Goal: Check status: Check status

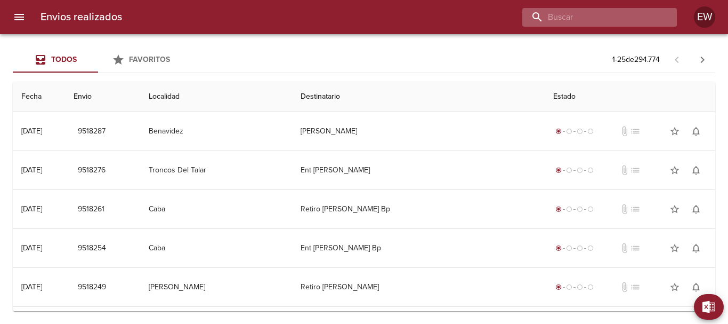
paste input "[PERSON_NAME]"
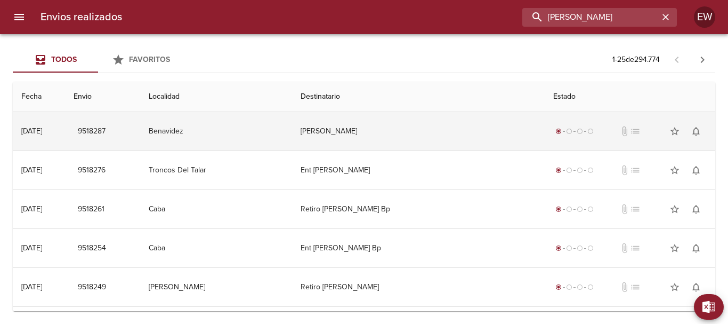
type input "[PERSON_NAME]"
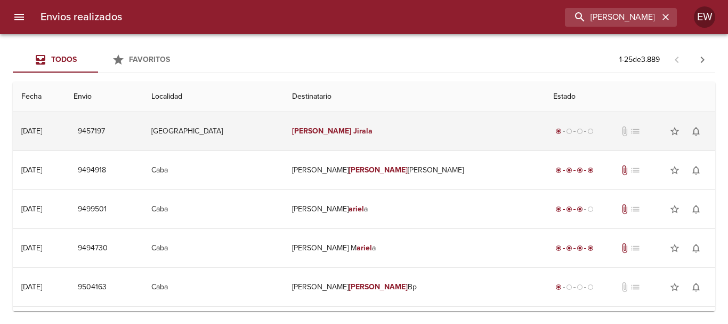
click at [404, 134] on td "[PERSON_NAME]" at bounding box center [414, 131] width 261 height 38
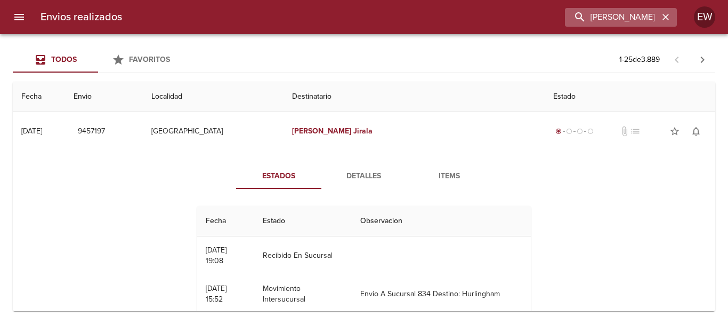
click at [661, 17] on icon "button" at bounding box center [666, 17] width 11 height 11
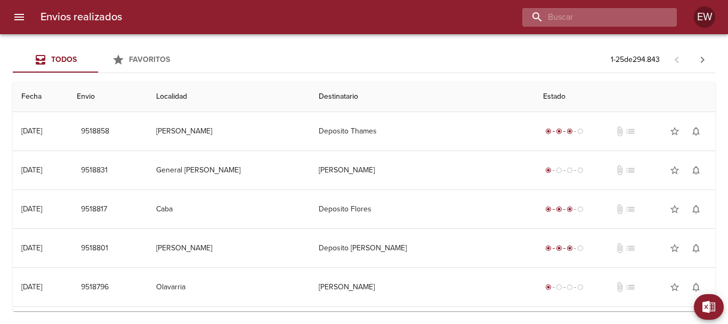
paste input "CINTIA [PERSON_NAME]"
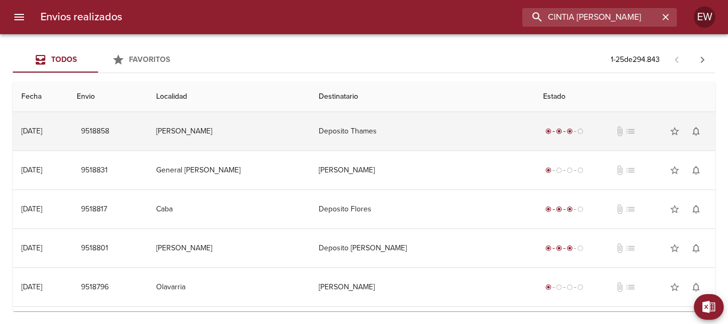
type input "CINTIA [PERSON_NAME]"
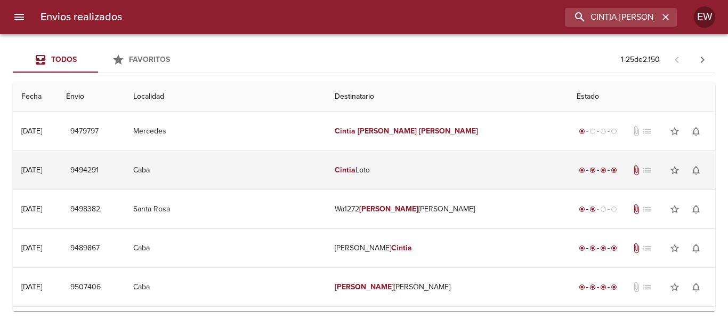
click at [414, 157] on td "Cintia Loto" at bounding box center [447, 170] width 242 height 38
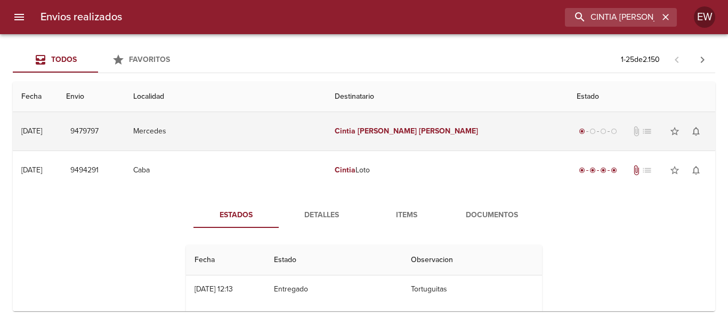
click at [406, 140] on td "[PERSON_NAME]" at bounding box center [447, 131] width 242 height 38
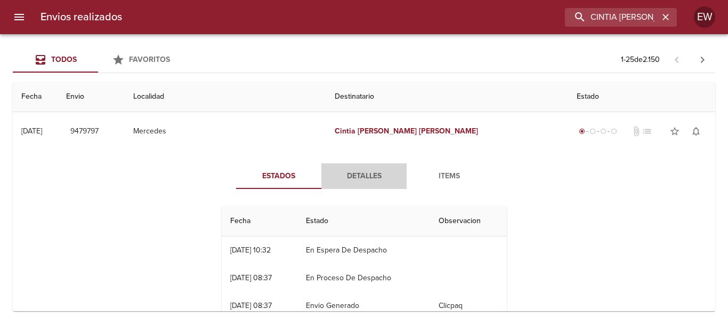
click at [346, 177] on span "Detalles" at bounding box center [364, 176] width 73 height 13
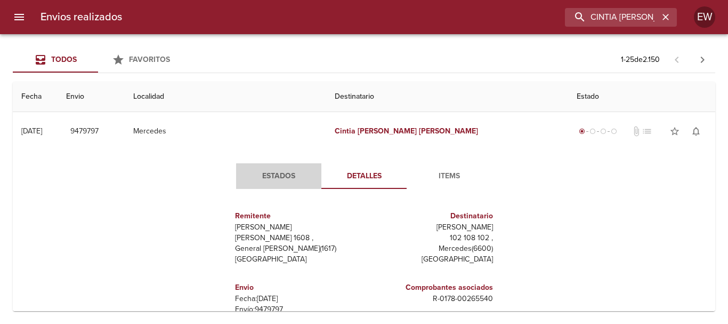
click at [271, 179] on span "Estados" at bounding box center [279, 176] width 73 height 13
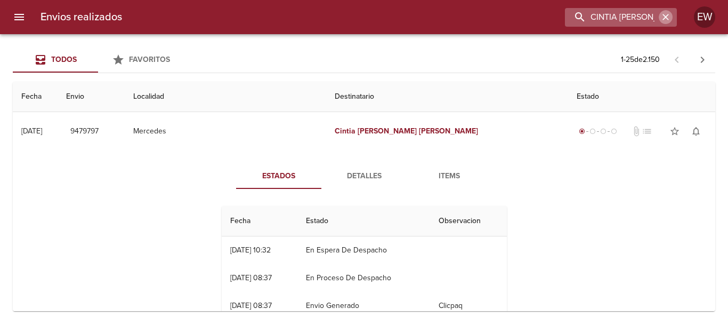
click at [669, 15] on icon "button" at bounding box center [666, 17] width 11 height 11
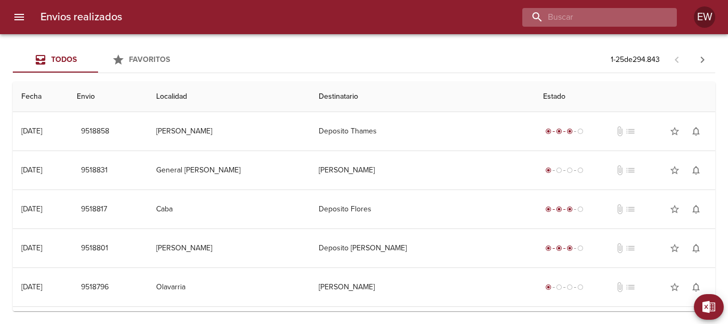
paste input "9465068"
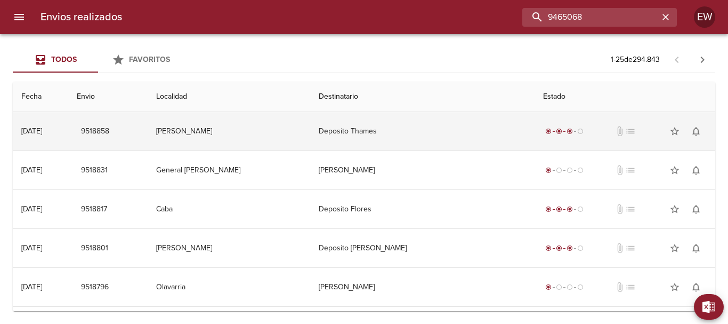
type input "9465068"
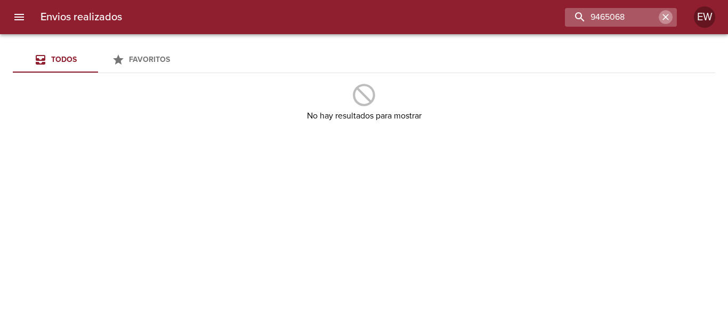
click at [665, 17] on icon "button" at bounding box center [666, 17] width 6 height 6
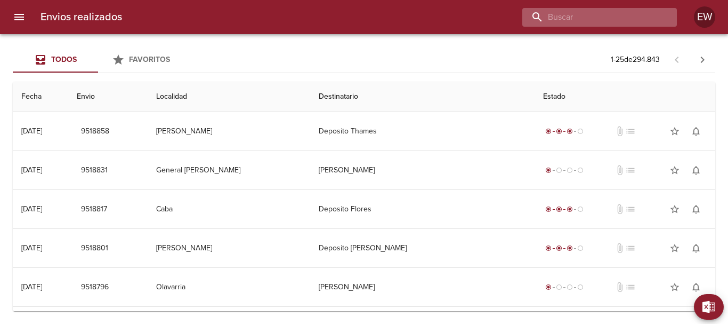
paste input "[PERSON_NAME]"
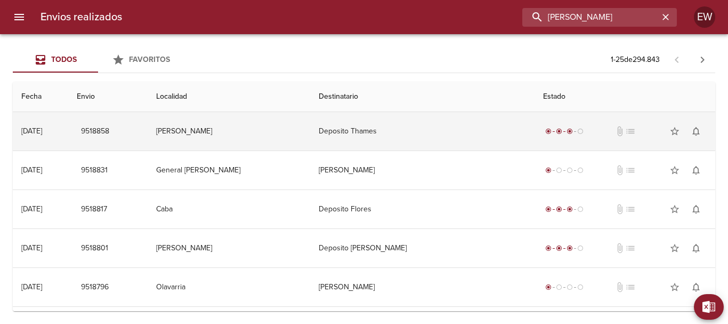
type input "[PERSON_NAME]"
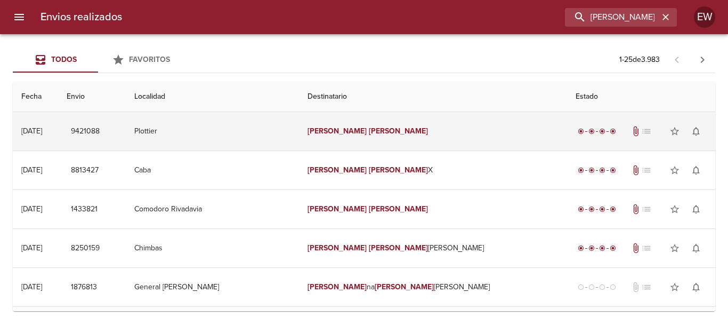
click at [386, 132] on td "[PERSON_NAME]" at bounding box center [433, 131] width 268 height 38
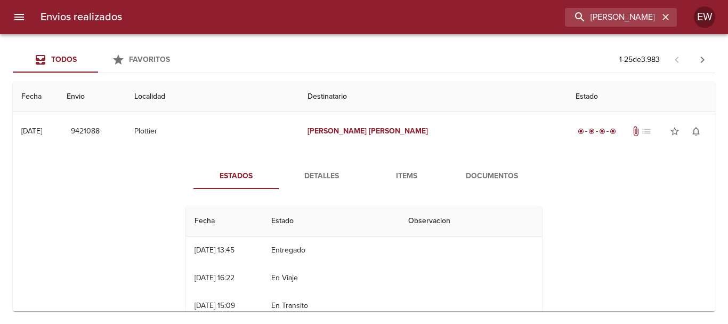
click at [309, 180] on span "Detalles" at bounding box center [321, 176] width 73 height 13
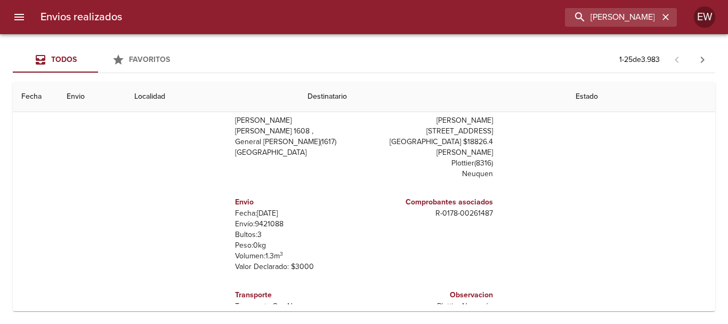
scroll to position [53, 0]
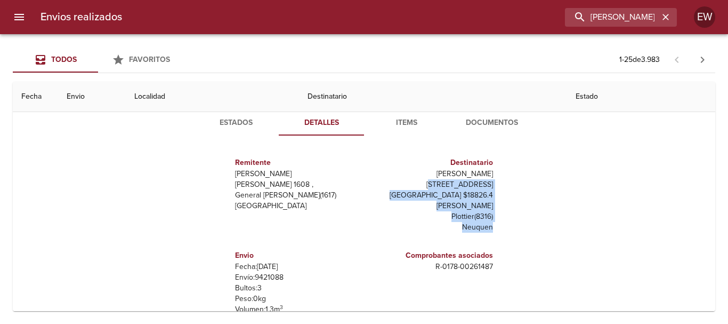
drag, startPoint x: 377, startPoint y: 184, endPoint x: 488, endPoint y: 214, distance: 115.5
click at [488, 214] on div "Destinatario [PERSON_NAME] [STREET_ADDRESS] Declarado $18826.4 [PERSON_NAME] ( …" at bounding box center [430, 194] width 133 height 93
click at [393, 211] on p "Plottier ( 8316 )" at bounding box center [430, 216] width 125 height 11
click at [389, 211] on p "Plottier ( 8316 )" at bounding box center [430, 216] width 125 height 11
click at [402, 222] on p "Neuquen" at bounding box center [430, 227] width 125 height 11
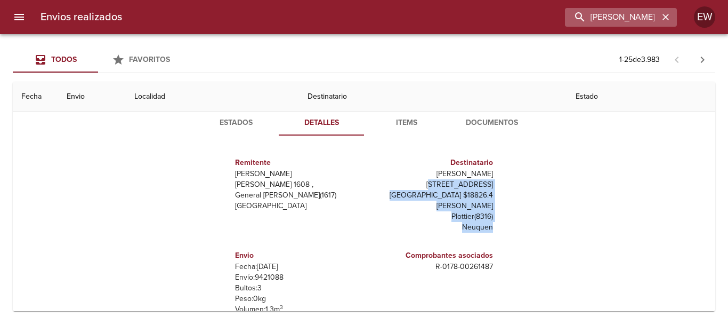
click at [665, 21] on icon "button" at bounding box center [666, 17] width 11 height 11
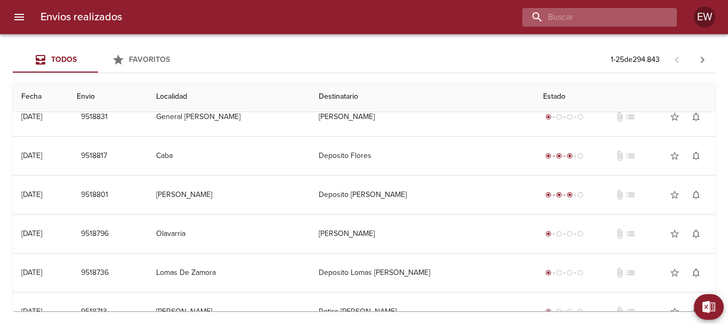
scroll to position [0, 0]
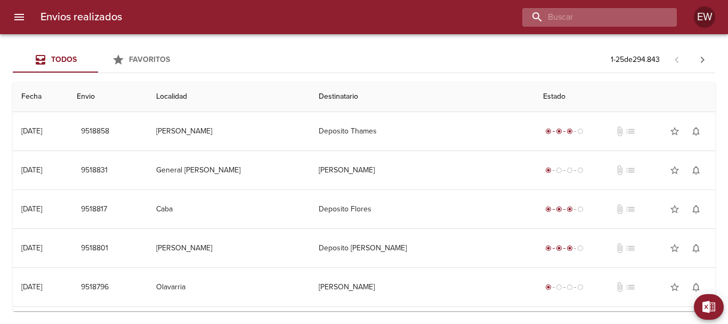
paste input "[PERSON_NAME] VT"
type input "[PERSON_NAME] VT"
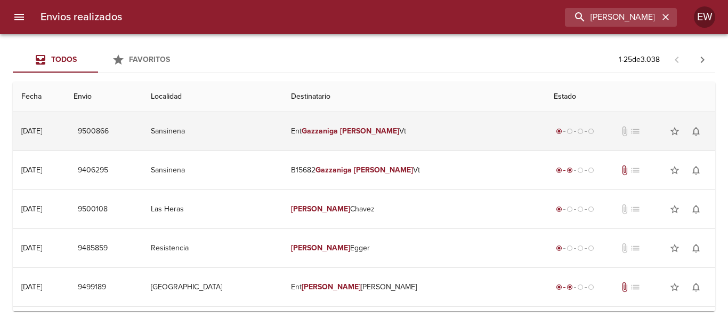
click at [338, 134] on em "Gazzaniga" at bounding box center [320, 130] width 36 height 9
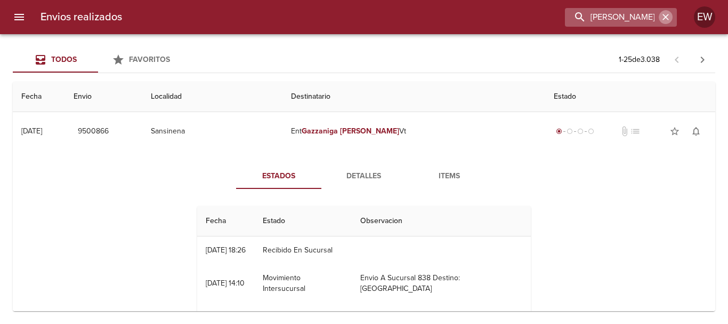
click at [672, 19] on button "button" at bounding box center [666, 17] width 14 height 14
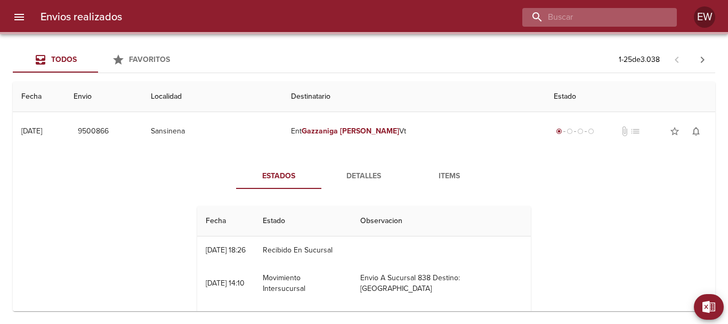
paste input "[PERSON_NAME]"
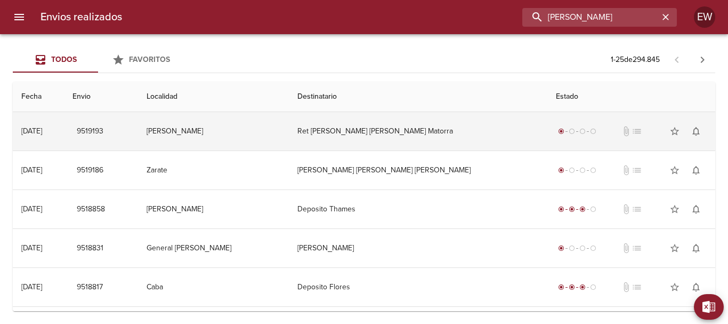
type input "[PERSON_NAME]"
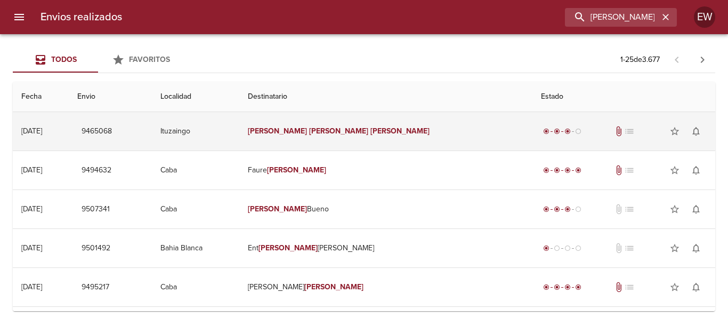
click at [376, 136] on td "[PERSON_NAME]" at bounding box center [385, 131] width 293 height 38
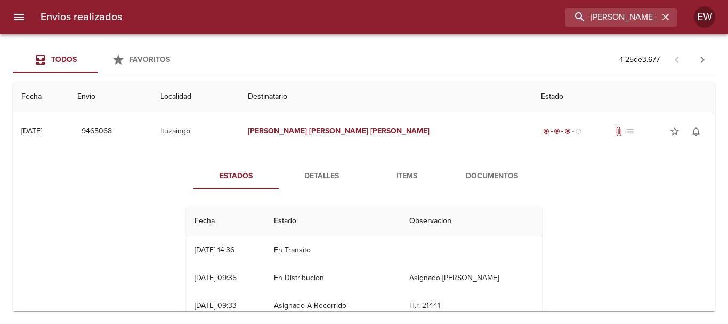
click at [323, 177] on span "Detalles" at bounding box center [321, 176] width 73 height 13
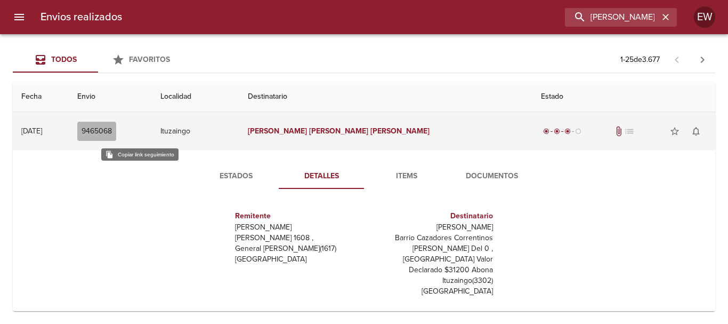
click at [112, 131] on span "9465068" at bounding box center [97, 131] width 30 height 13
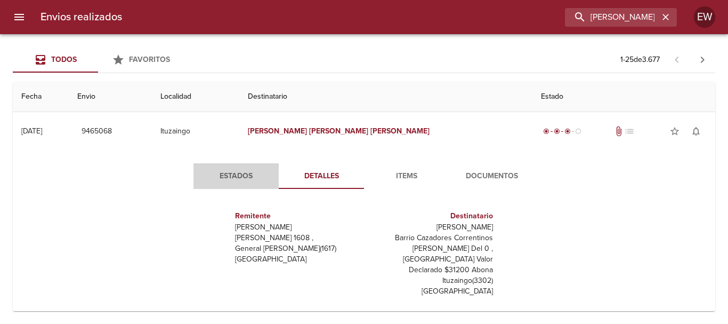
click at [242, 182] on span "Estados" at bounding box center [236, 176] width 73 height 13
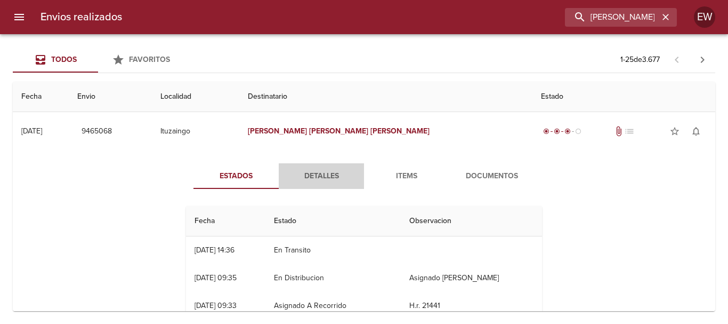
click at [331, 179] on span "Detalles" at bounding box center [321, 176] width 73 height 13
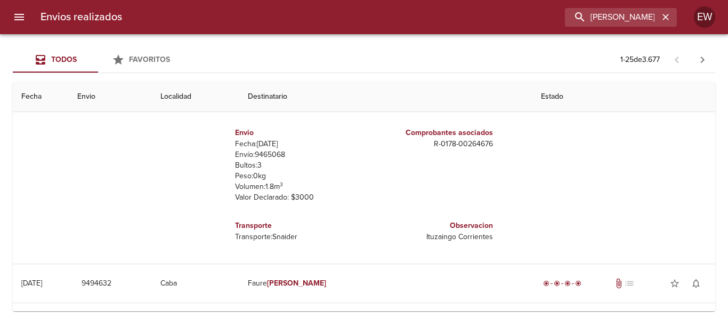
scroll to position [213, 0]
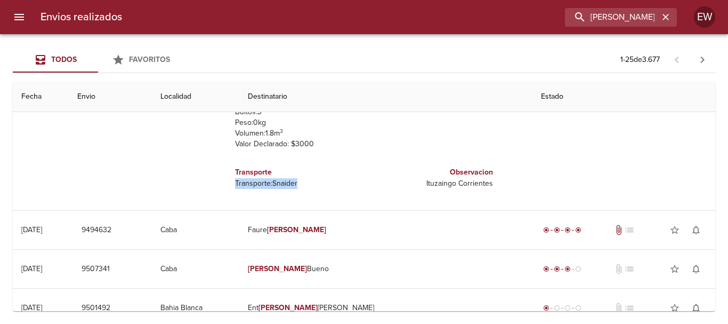
drag, startPoint x: 297, startPoint y: 181, endPoint x: 226, endPoint y: 182, distance: 71.5
click at [231, 182] on div "Transporte Transporte: Snaider" at bounding box center [297, 177] width 133 height 39
copy p "Transporte: Snaider"
click at [670, 20] on icon "button" at bounding box center [666, 17] width 11 height 11
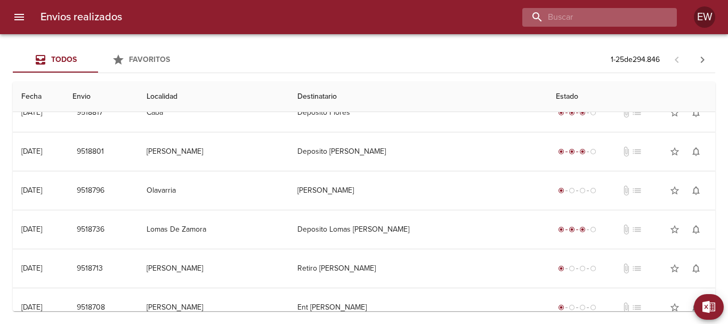
scroll to position [0, 0]
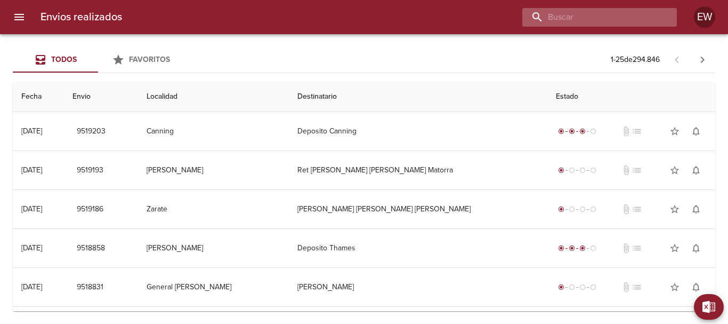
paste input "[PERSON_NAME] VT"
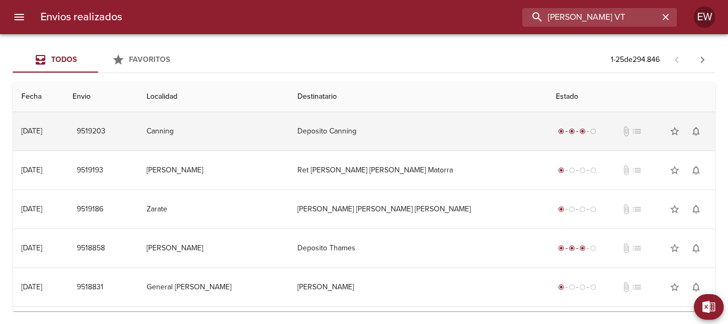
type input "[PERSON_NAME] VT"
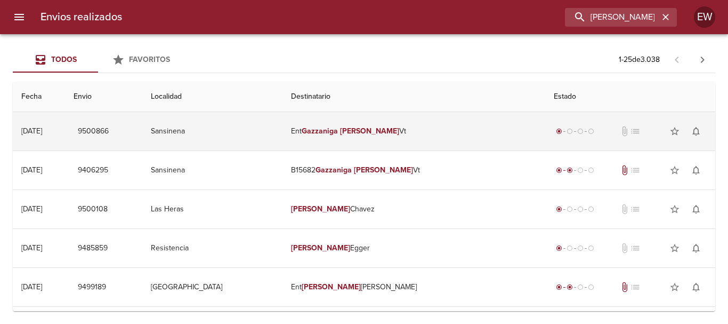
click at [389, 124] on td "Ent [PERSON_NAME]" at bounding box center [414, 131] width 263 height 38
